Goal: Transaction & Acquisition: Obtain resource

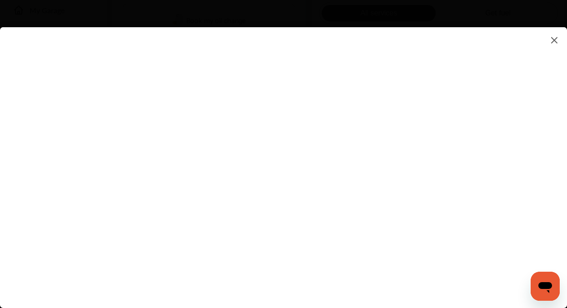
scroll to position [211, 0]
click at [505, 152] on flutter-view at bounding box center [283, 158] width 567 height 263
click at [403, 141] on flutter-view at bounding box center [283, 158] width 567 height 263
click at [289, 201] on flutter-view at bounding box center [283, 158] width 567 height 263
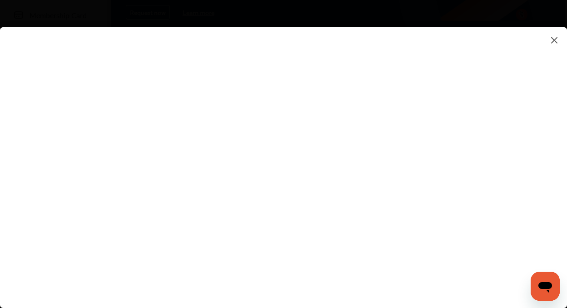
click at [506, 145] on flutter-view at bounding box center [283, 158] width 567 height 263
click at [506, 107] on flutter-view at bounding box center [283, 158] width 567 height 263
click at [507, 153] on flutter-view at bounding box center [283, 158] width 567 height 263
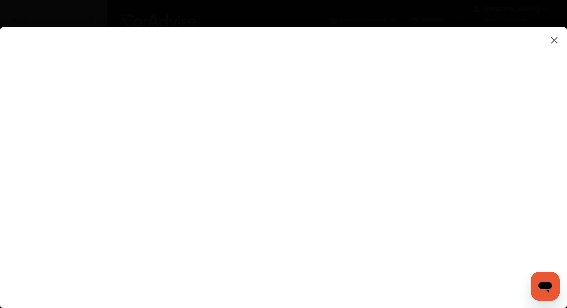
click at [506, 124] on flutter-view at bounding box center [283, 158] width 567 height 263
click at [532, 105] on flutter-view at bounding box center [283, 158] width 567 height 263
click at [555, 38] on img at bounding box center [554, 40] width 11 height 11
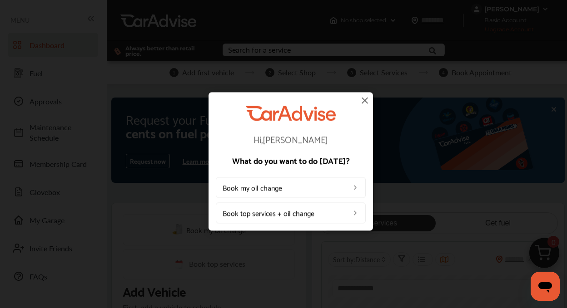
click at [364, 100] on img at bounding box center [364, 100] width 11 height 11
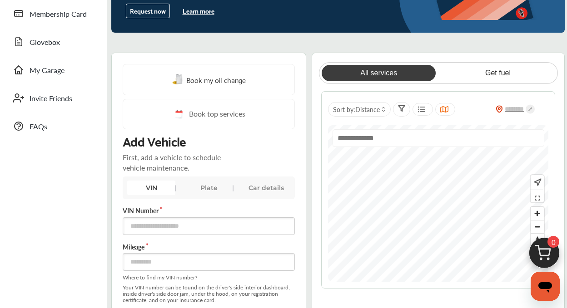
scroll to position [148, 0]
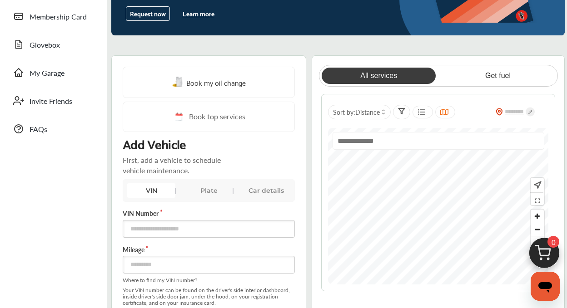
click at [520, 107] on div at bounding box center [522, 112] width 53 height 23
click at [519, 110] on input "text" at bounding box center [515, 112] width 25 height 9
type input "*****"
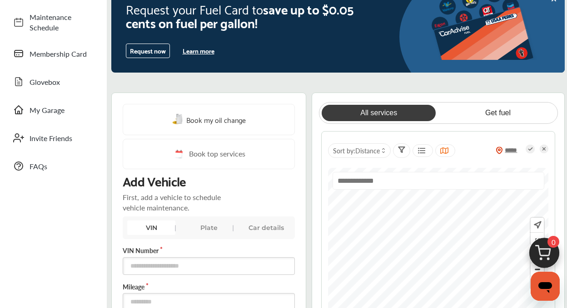
scroll to position [0, 0]
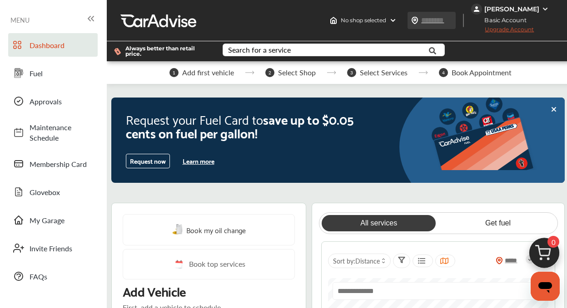
click at [437, 24] on input "text" at bounding box center [442, 20] width 42 height 10
type input "*****"
click at [392, 22] on img at bounding box center [391, 20] width 7 height 7
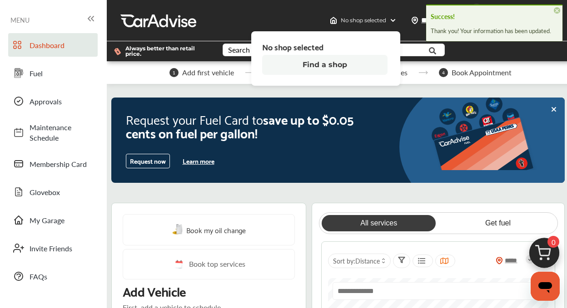
click at [319, 11] on div "No shop selected No shop selected Find a shop ***** [PERSON_NAME] Basic Account…" at bounding box center [338, 20] width 463 height 41
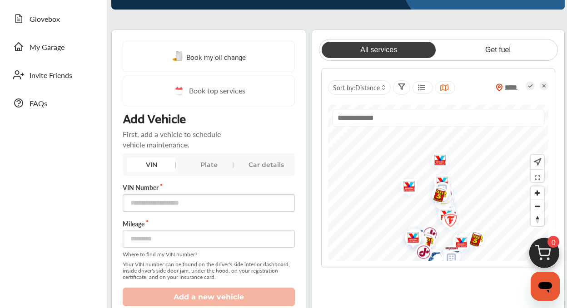
scroll to position [183, 0]
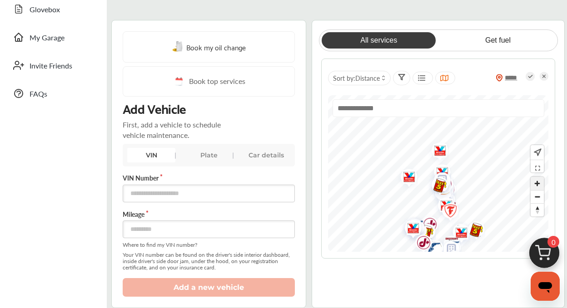
click at [539, 185] on span "Zoom in" at bounding box center [537, 183] width 13 height 13
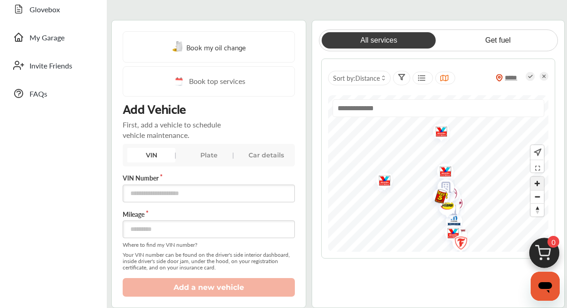
click at [537, 181] on span "Zoom in" at bounding box center [537, 183] width 13 height 13
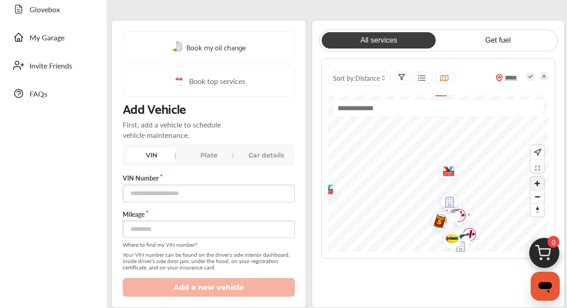
click at [537, 181] on span "Zoom in" at bounding box center [537, 183] width 13 height 13
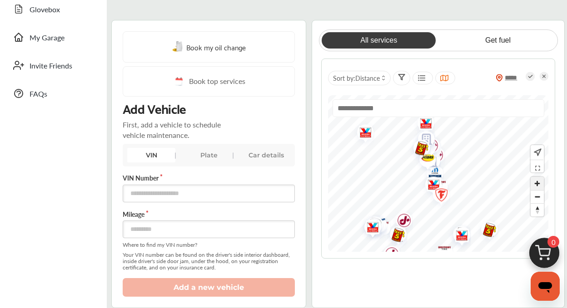
click at [542, 185] on span "Zoom in" at bounding box center [537, 183] width 13 height 13
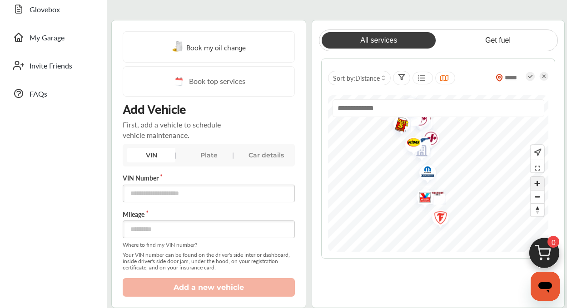
click at [542, 184] on span "Zoom in" at bounding box center [537, 183] width 13 height 13
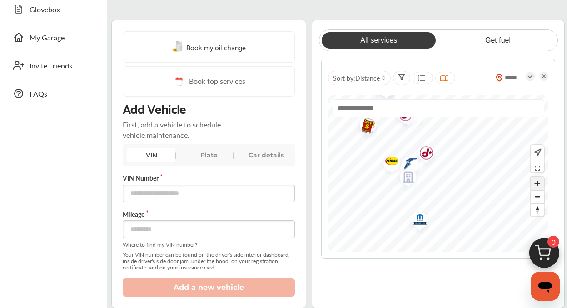
click at [535, 185] on span "Zoom in" at bounding box center [537, 183] width 13 height 13
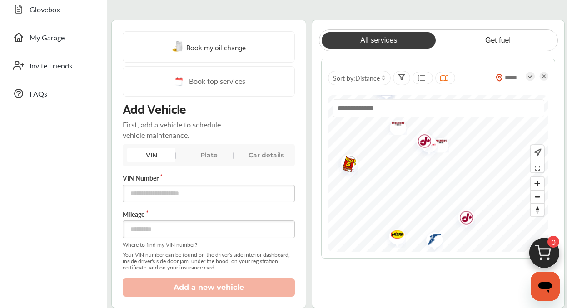
click at [517, 256] on div "***** Sort by : Distance" at bounding box center [438, 159] width 234 height 200
click at [540, 184] on span "Zoom in" at bounding box center [537, 183] width 13 height 13
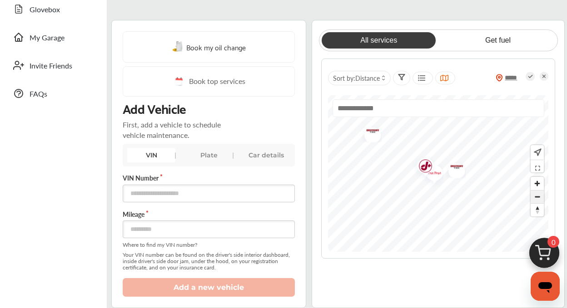
click at [538, 199] on span "Zoom out" at bounding box center [537, 197] width 13 height 13
click at [458, 301] on div "All services Get fuel ***** Sort by : Distance" at bounding box center [438, 164] width 253 height 289
click at [431, 269] on div "All services Get fuel ***** Sort by : Distance" at bounding box center [438, 164] width 253 height 289
click at [537, 192] on span "Zoom out" at bounding box center [537, 197] width 13 height 13
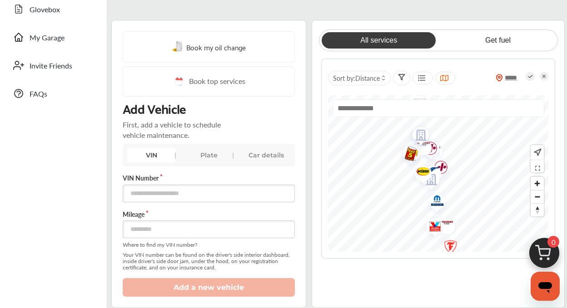
click at [446, 100] on div at bounding box center [438, 173] width 220 height 157
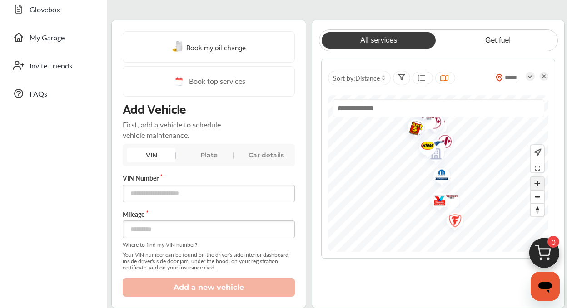
click at [540, 184] on span "Zoom in" at bounding box center [537, 183] width 13 height 13
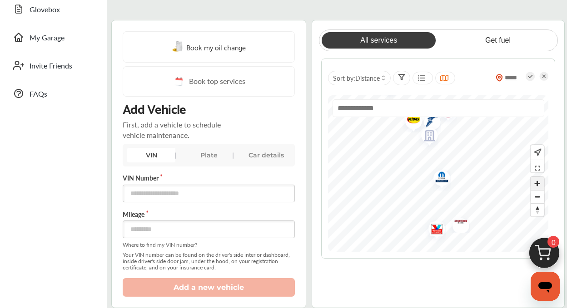
click at [540, 184] on span "Zoom in" at bounding box center [537, 183] width 13 height 13
click at [496, 259] on div "All services Get fuel ***** Sort by : Distance" at bounding box center [438, 144] width 234 height 229
click at [434, 176] on img "Map marker" at bounding box center [430, 177] width 24 height 29
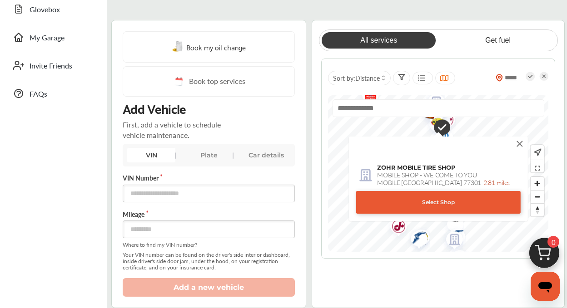
click at [517, 141] on img at bounding box center [520, 144] width 10 height 10
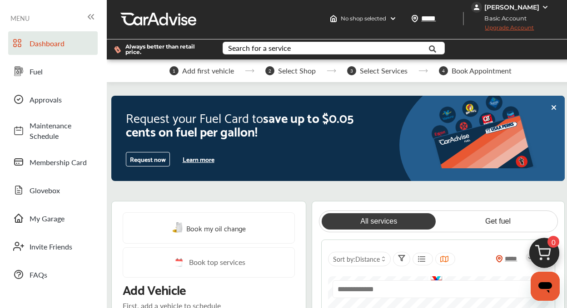
scroll to position [0, 0]
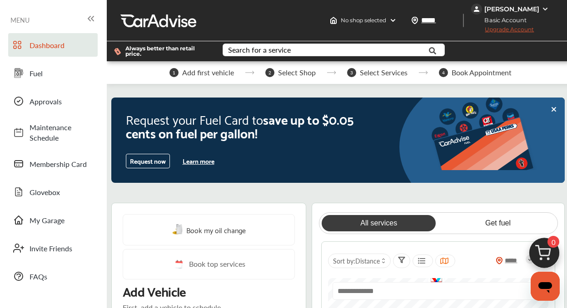
click at [547, 6] on img at bounding box center [545, 8] width 7 height 7
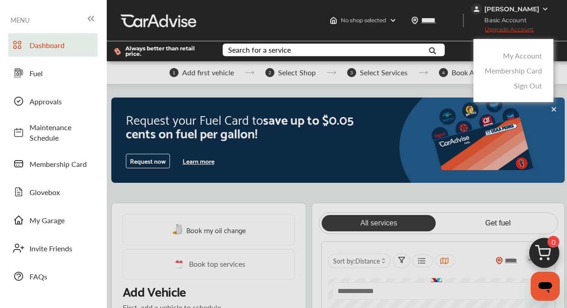
click at [541, 24] on div at bounding box center [283, 177] width 567 height 354
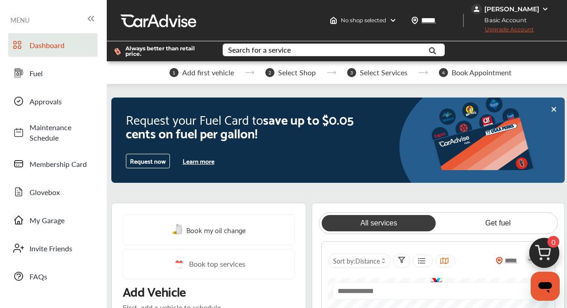
click at [532, 28] on span "Upgrade Account" at bounding box center [502, 31] width 63 height 11
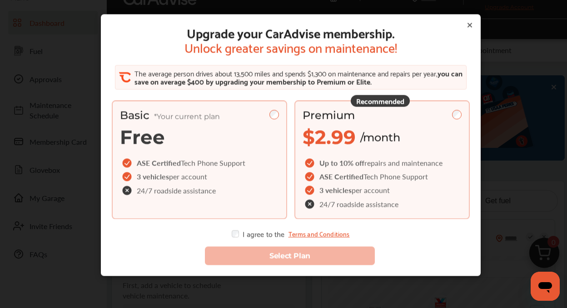
scroll to position [24, 0]
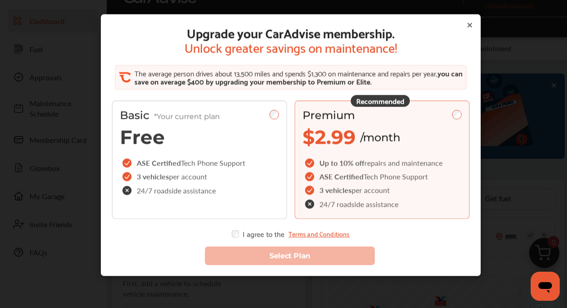
click at [376, 81] on span "you can save on average $400 by upgrading your membership to Premium or Elite." at bounding box center [298, 77] width 328 height 20
click at [470, 24] on icon at bounding box center [469, 24] width 7 height 7
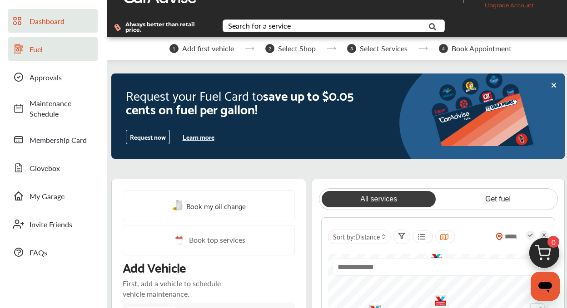
click at [42, 47] on span "Fuel" at bounding box center [62, 49] width 64 height 10
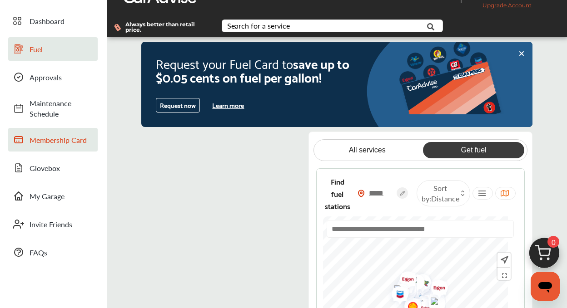
click at [80, 136] on span "Membership Card" at bounding box center [62, 140] width 64 height 10
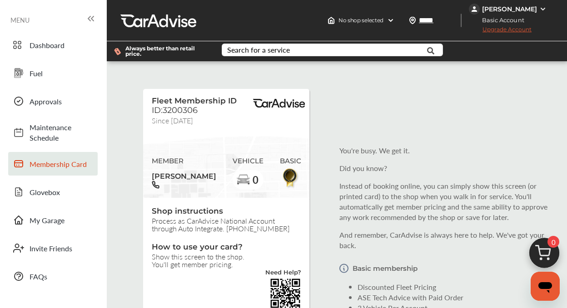
drag, startPoint x: 372, startPoint y: 135, endPoint x: 358, endPoint y: 111, distance: 28.1
click at [358, 111] on div "Fleet Membership ID ID:3200306 Since [DATE] MEMBER [PERSON_NAME] VEHICLE 0 BASI…" at bounding box center [337, 229] width 456 height 323
click at [425, 144] on div "You're busy. We get it. Did you know? Instead of booking online, you can simply…" at bounding box center [447, 229] width 216 height 183
click at [544, 6] on img at bounding box center [542, 8] width 7 height 7
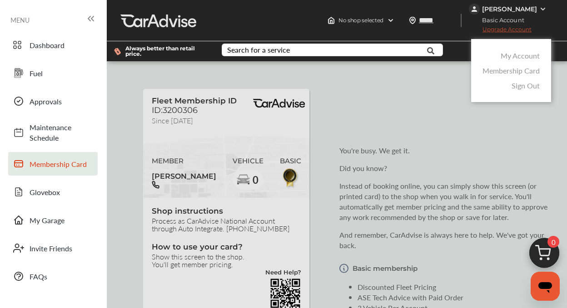
click at [524, 85] on link "Sign Out" at bounding box center [526, 85] width 28 height 10
